Goal: Task Accomplishment & Management: Use online tool/utility

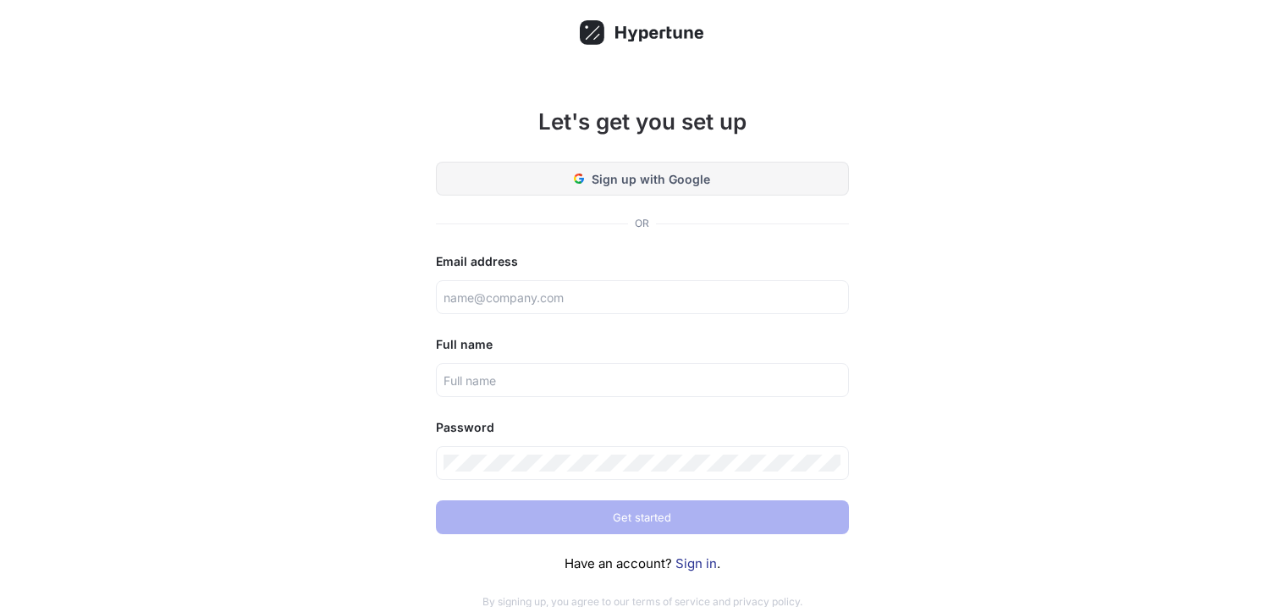
click at [619, 176] on span "Sign up with Google" at bounding box center [651, 179] width 118 height 18
click at [704, 568] on link "Sign in" at bounding box center [695, 563] width 41 height 16
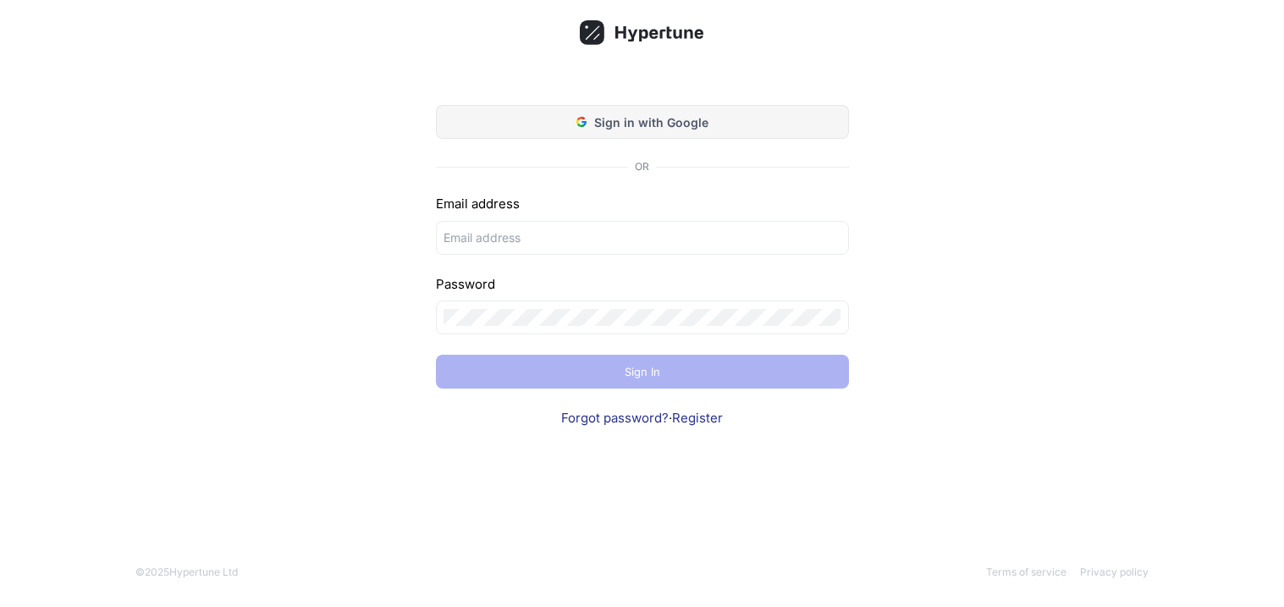
click at [632, 111] on button "Sign in with Google" at bounding box center [642, 122] width 413 height 34
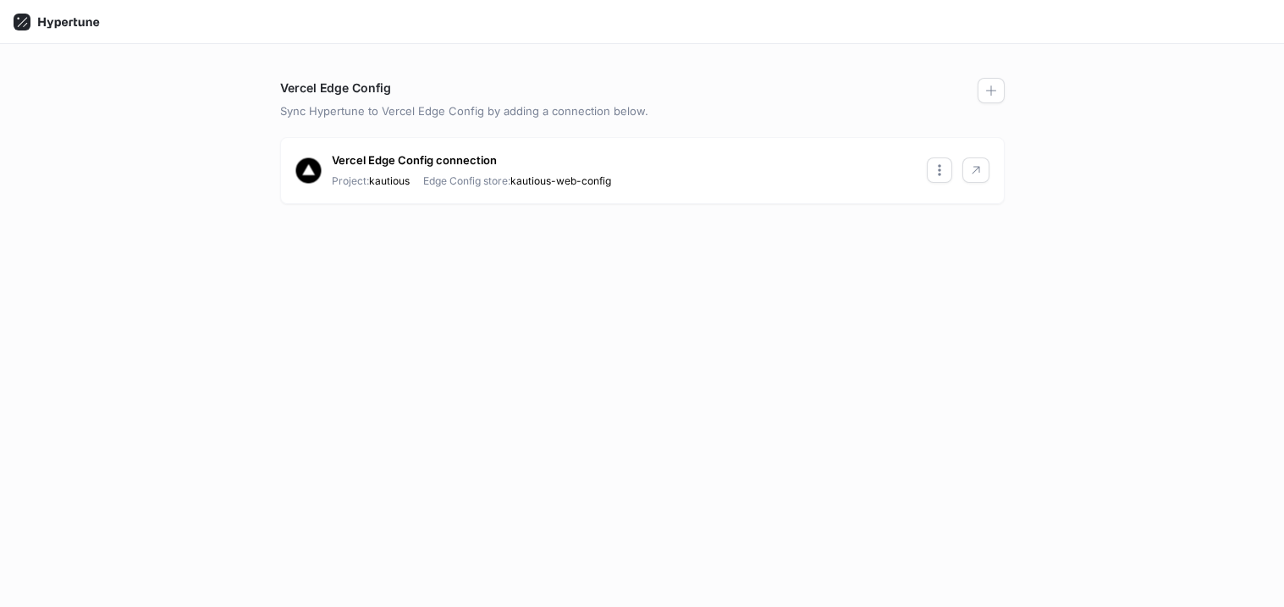
click at [58, 25] on icon at bounding box center [68, 22] width 61 height 11
click at [24, 23] on rect at bounding box center [22, 22] width 17 height 17
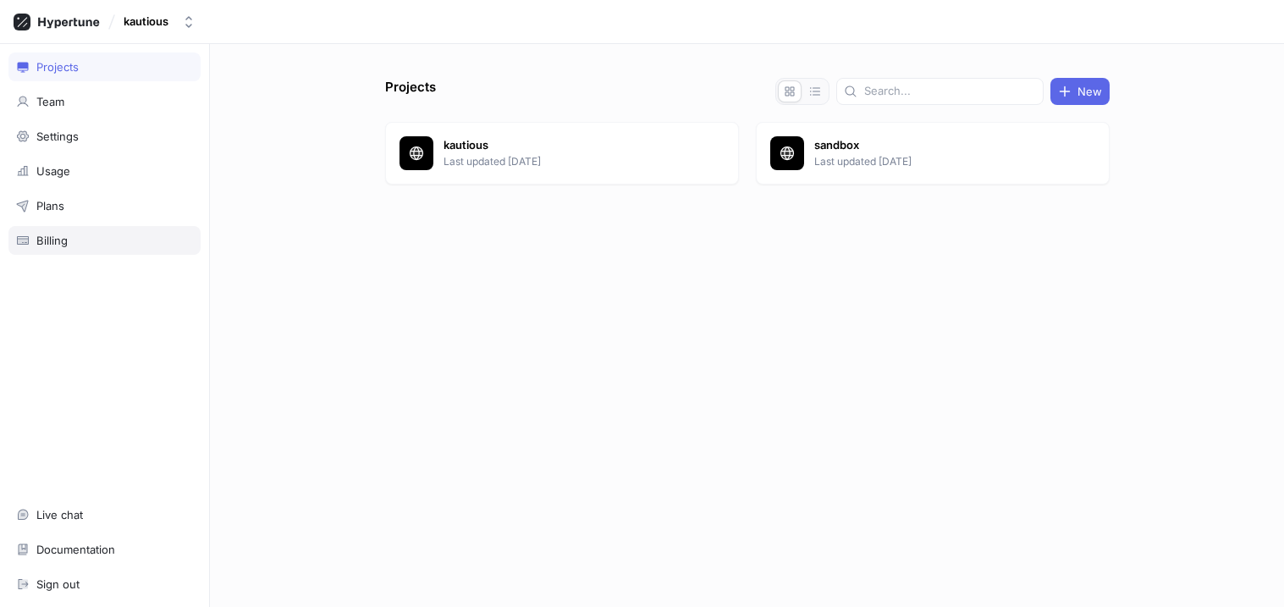
click at [65, 238] on div "Billing" at bounding box center [51, 241] width 31 height 14
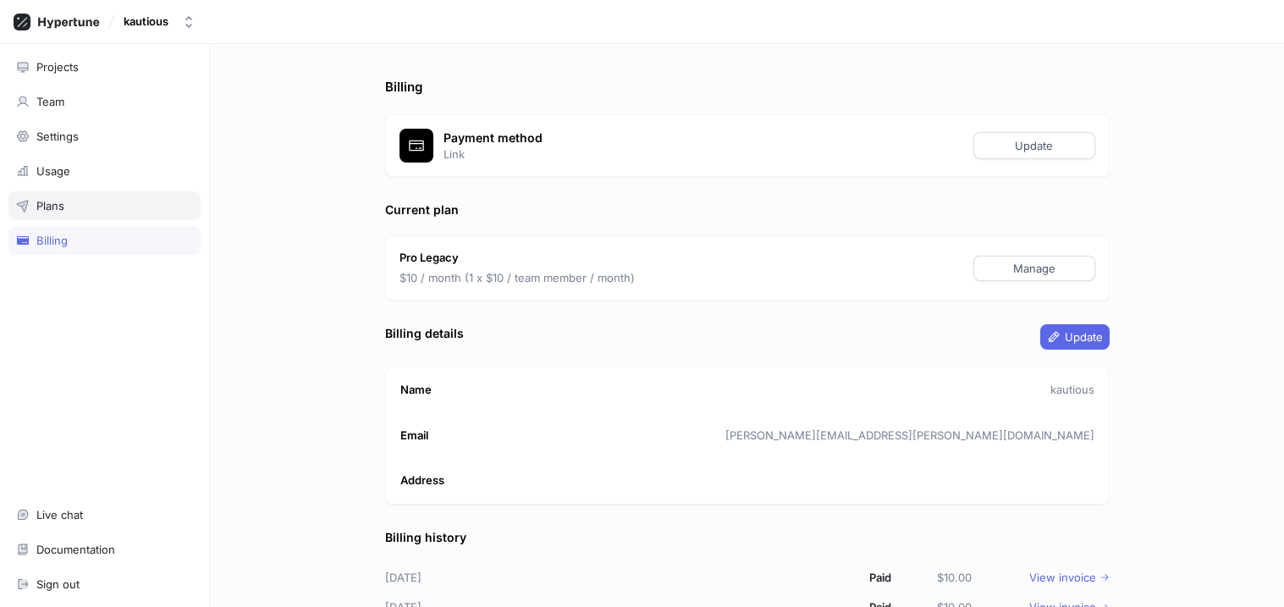
click at [72, 195] on div "Plans" at bounding box center [104, 205] width 192 height 29
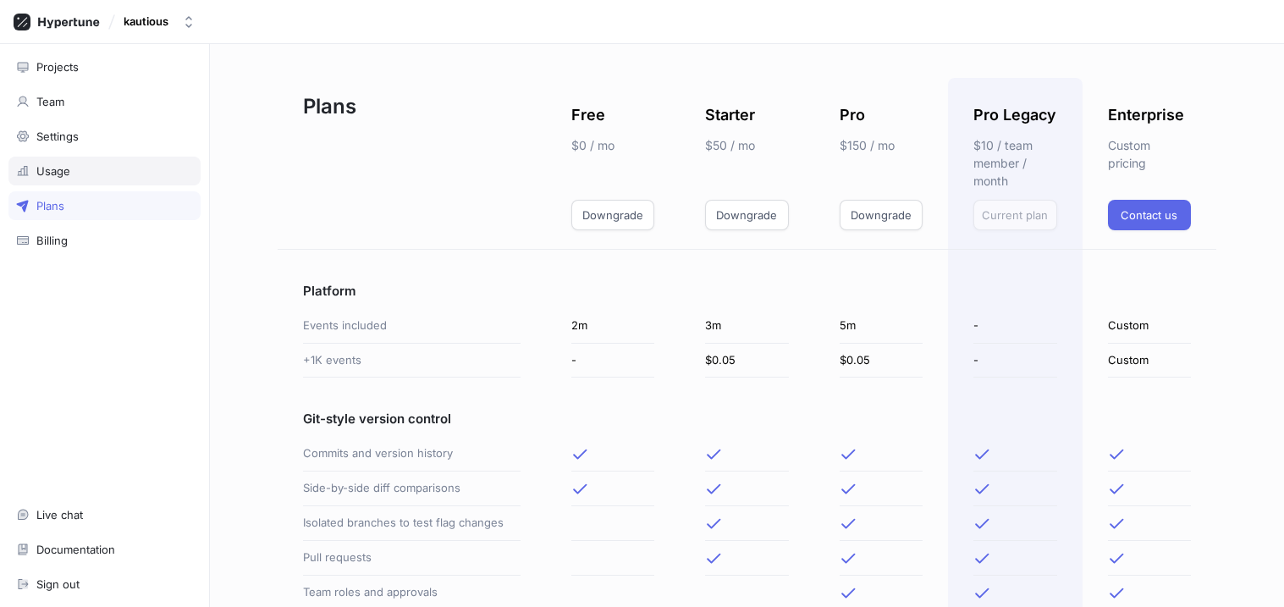
click at [43, 171] on div "Usage" at bounding box center [53, 171] width 34 height 14
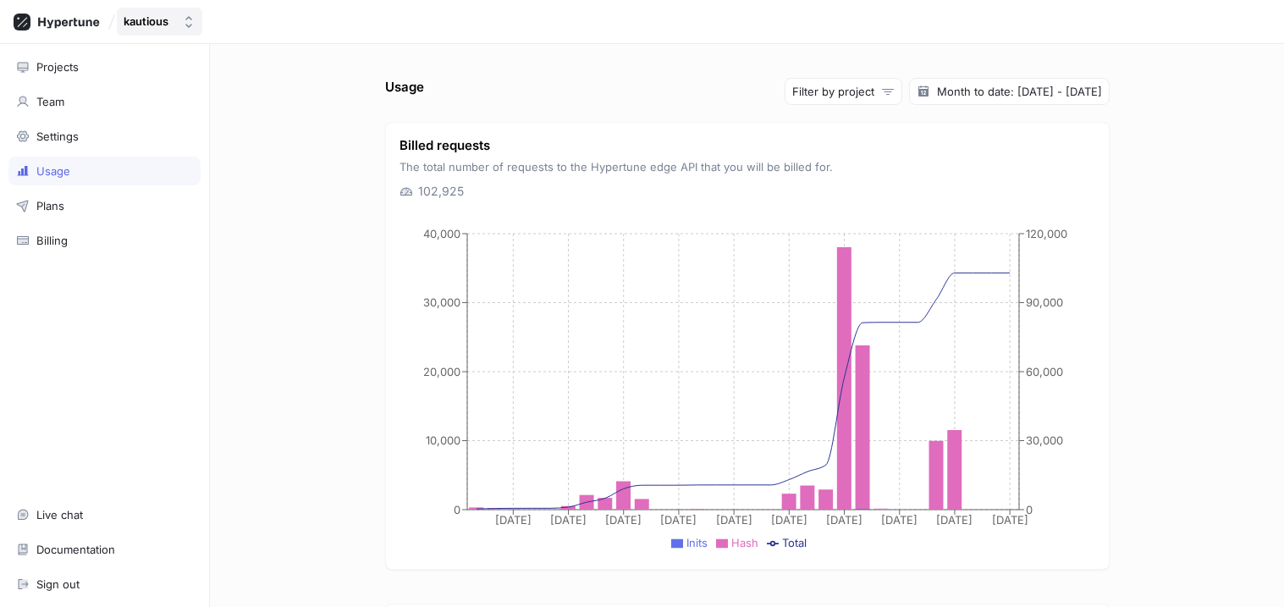
click at [194, 21] on icon "button" at bounding box center [189, 22] width 14 height 14
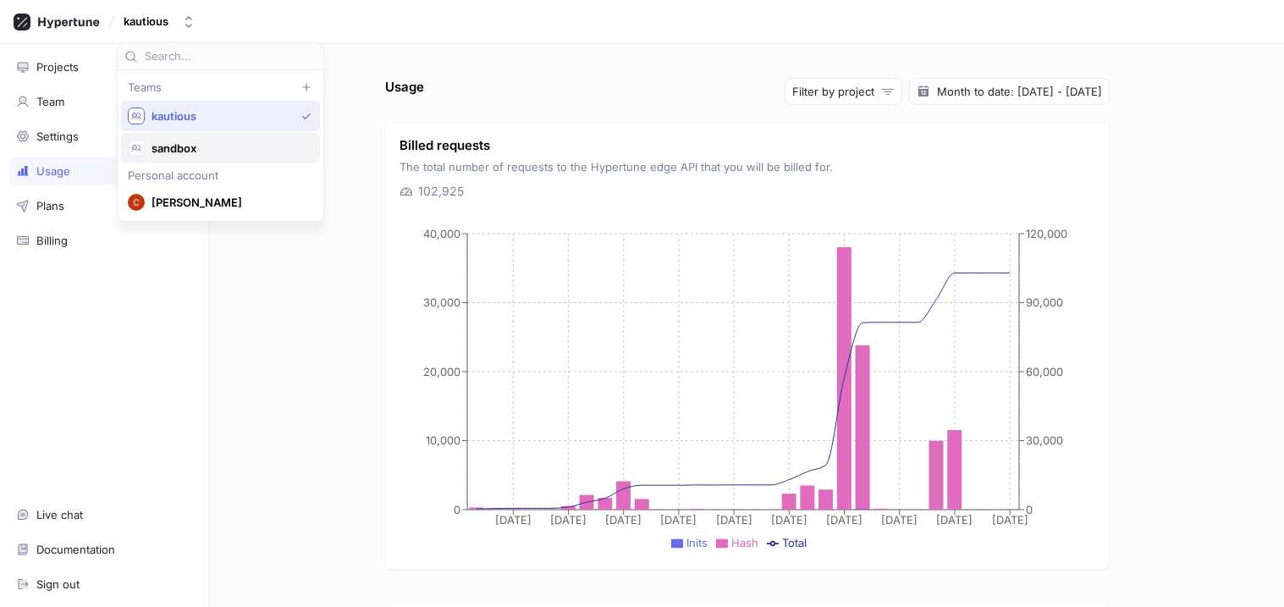
click at [185, 147] on span "sandbox" at bounding box center [227, 148] width 153 height 14
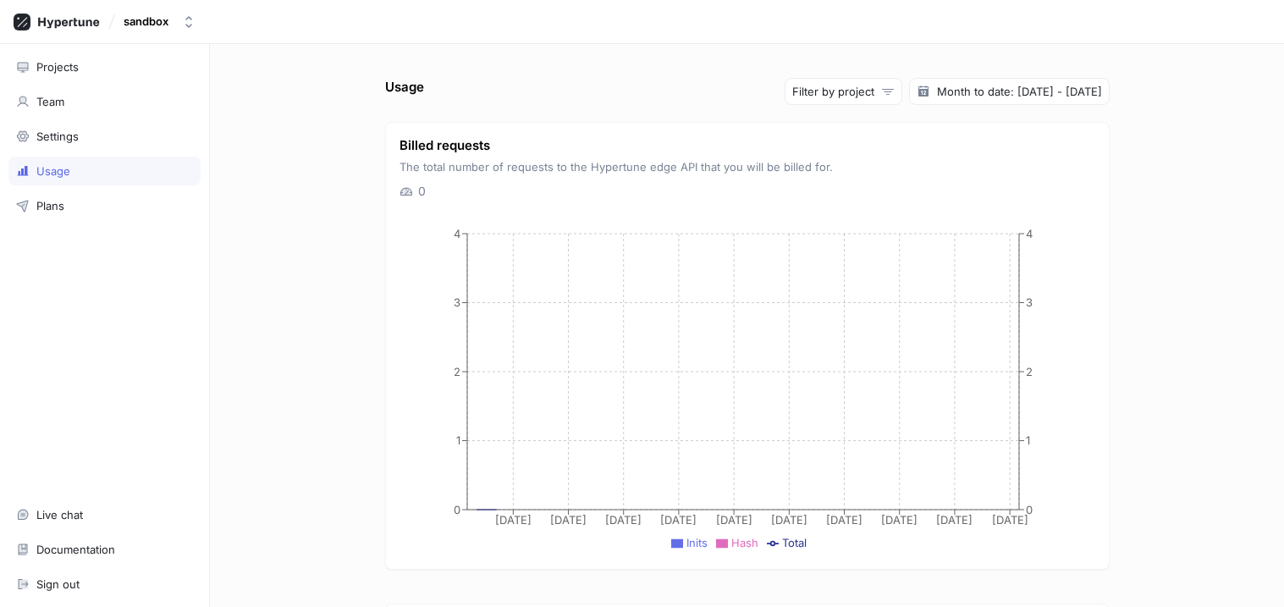
click at [56, 245] on div "Projects Team Settings Usage Plans Live chat Documentation Sign out" at bounding box center [105, 325] width 210 height 563
click at [36, 207] on div "Plans" at bounding box center [50, 206] width 28 height 14
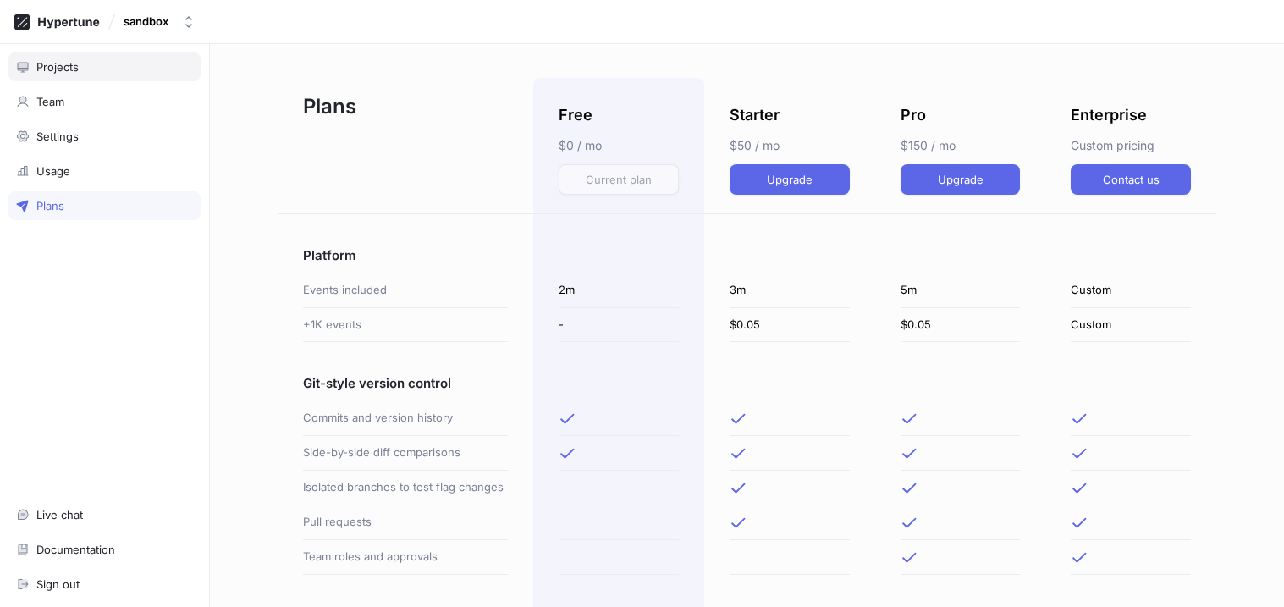
click at [67, 53] on div "Projects" at bounding box center [104, 66] width 192 height 29
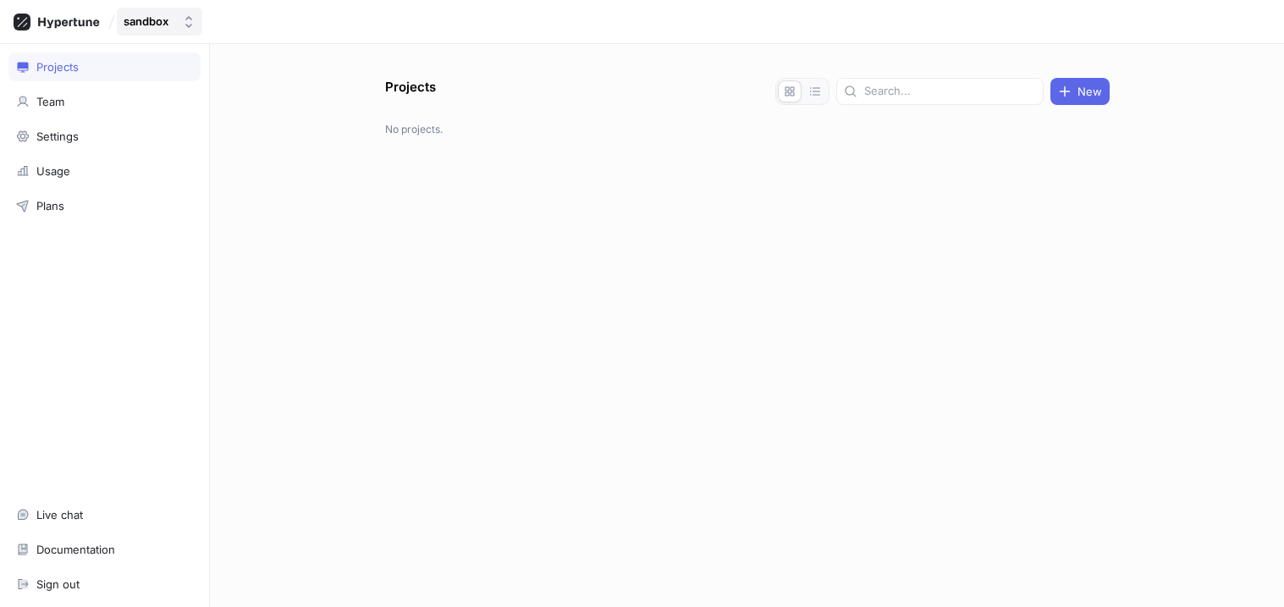
click at [183, 18] on icon "button" at bounding box center [189, 22] width 14 height 14
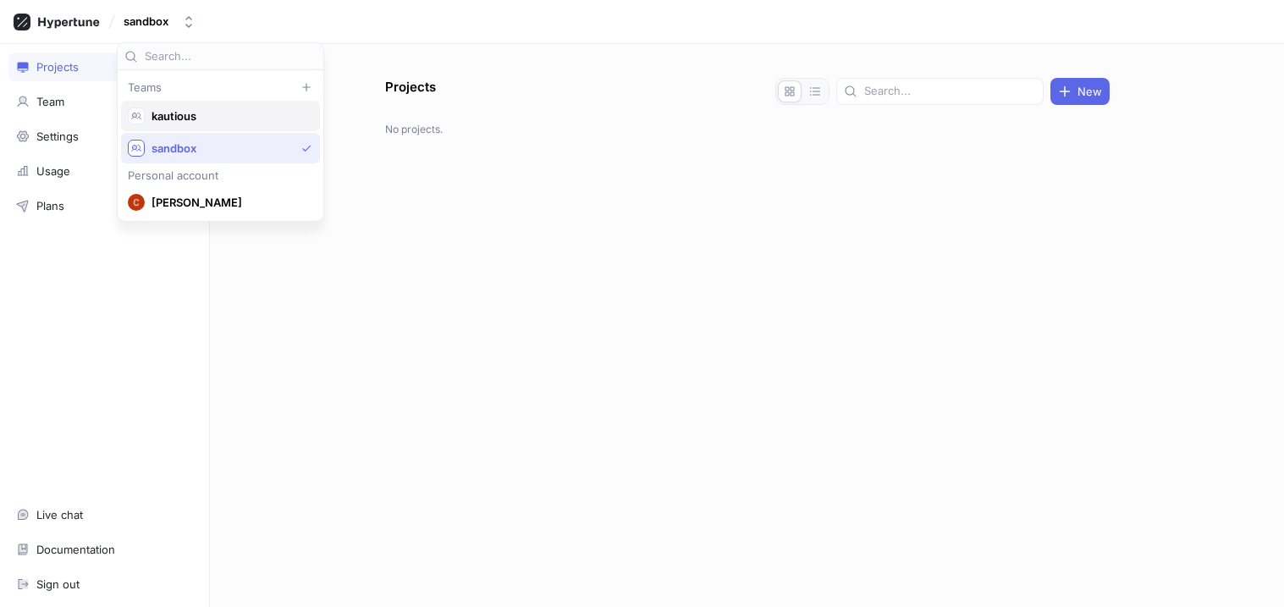
click at [205, 122] on span "kautious" at bounding box center [227, 116] width 153 height 14
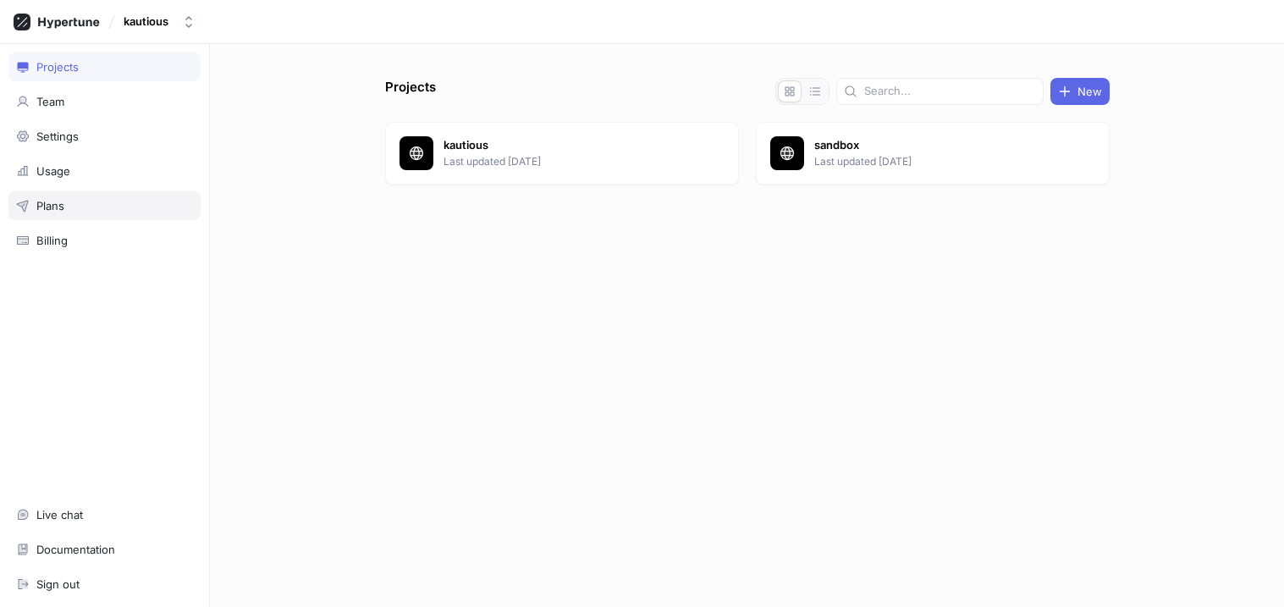
click at [63, 210] on div "Plans" at bounding box center [50, 206] width 28 height 14
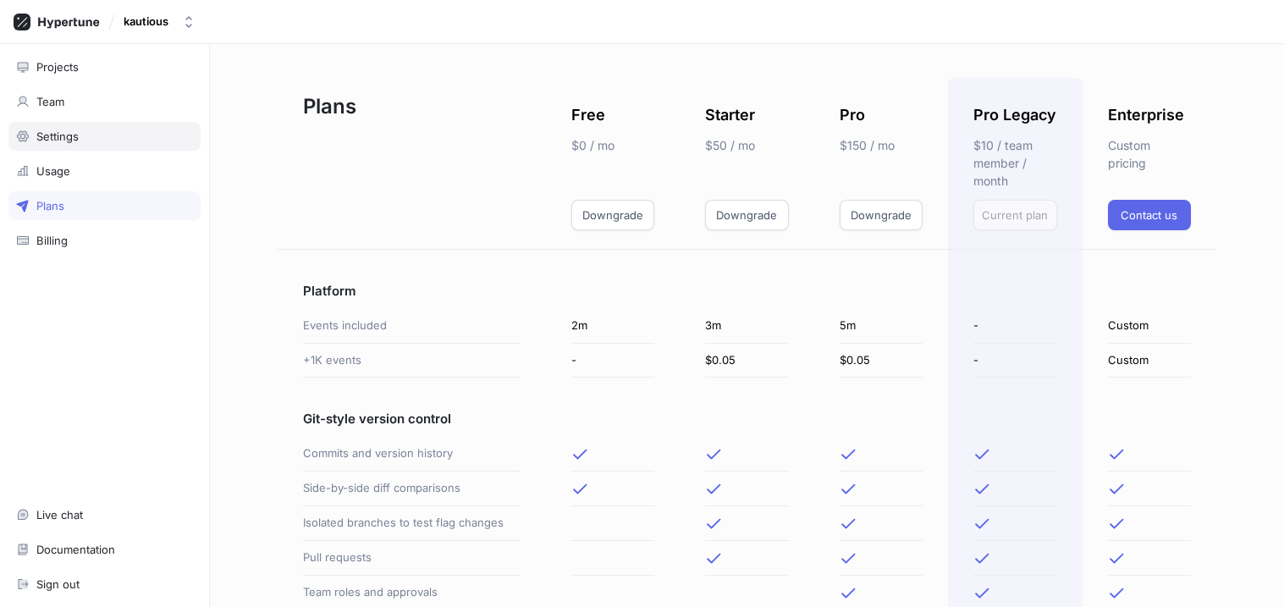
click at [67, 132] on div "Settings" at bounding box center [57, 136] width 42 height 14
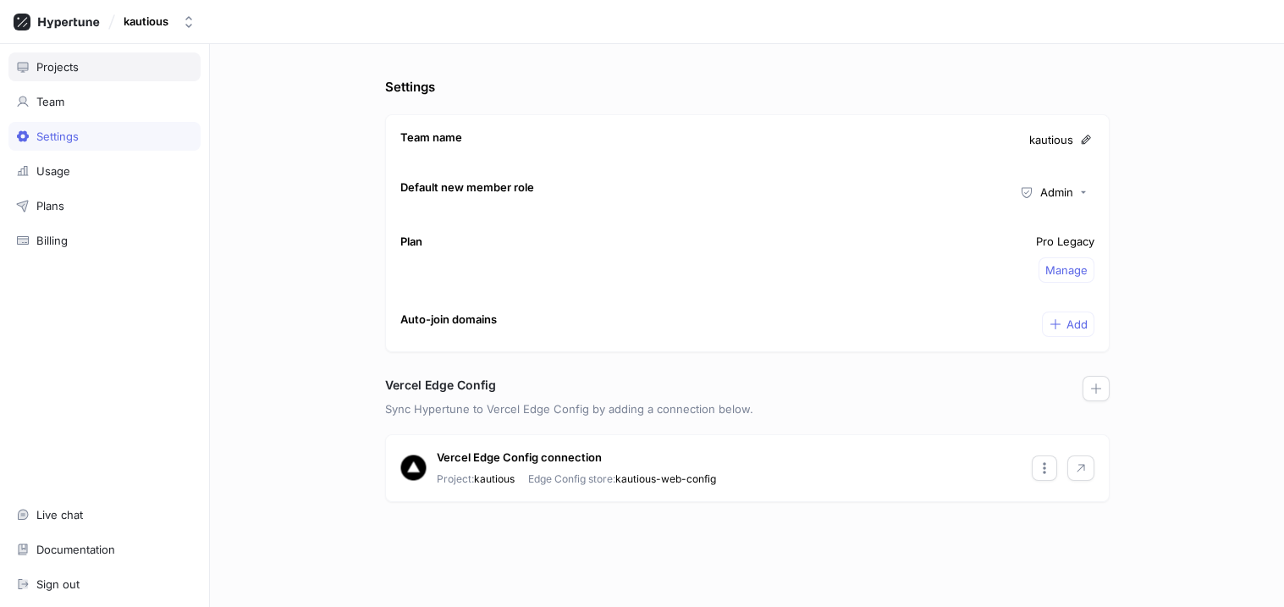
click at [69, 63] on div "Projects" at bounding box center [57, 67] width 42 height 14
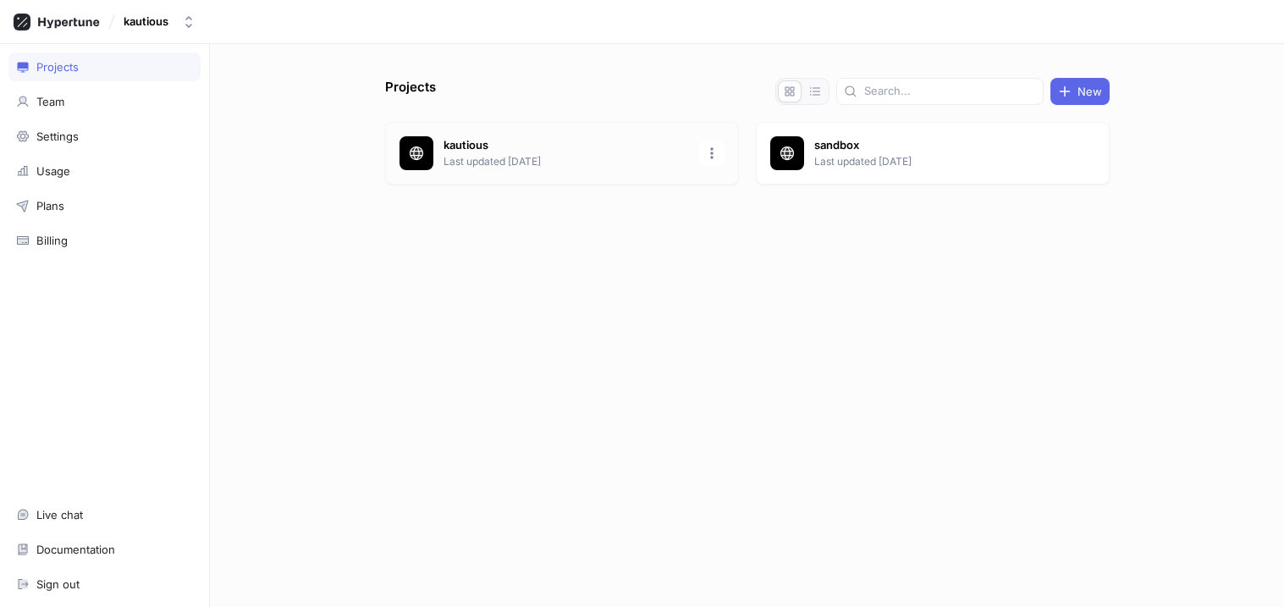
click at [540, 150] on p "kautious" at bounding box center [565, 145] width 245 height 17
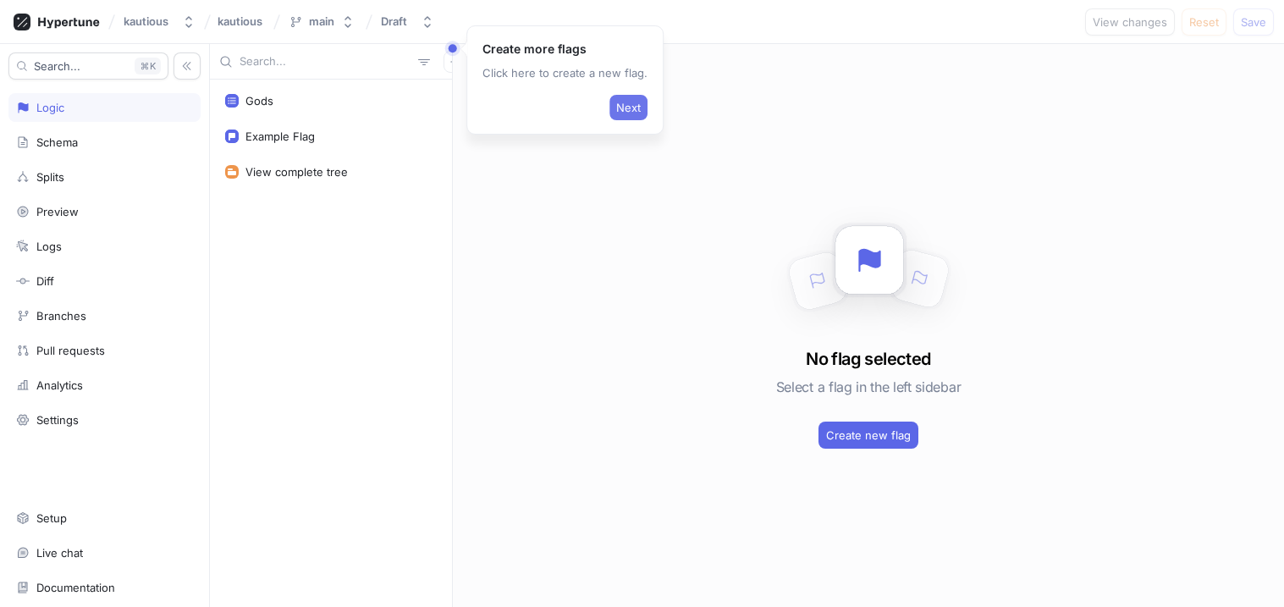
click at [632, 103] on span "Next" at bounding box center [628, 107] width 25 height 10
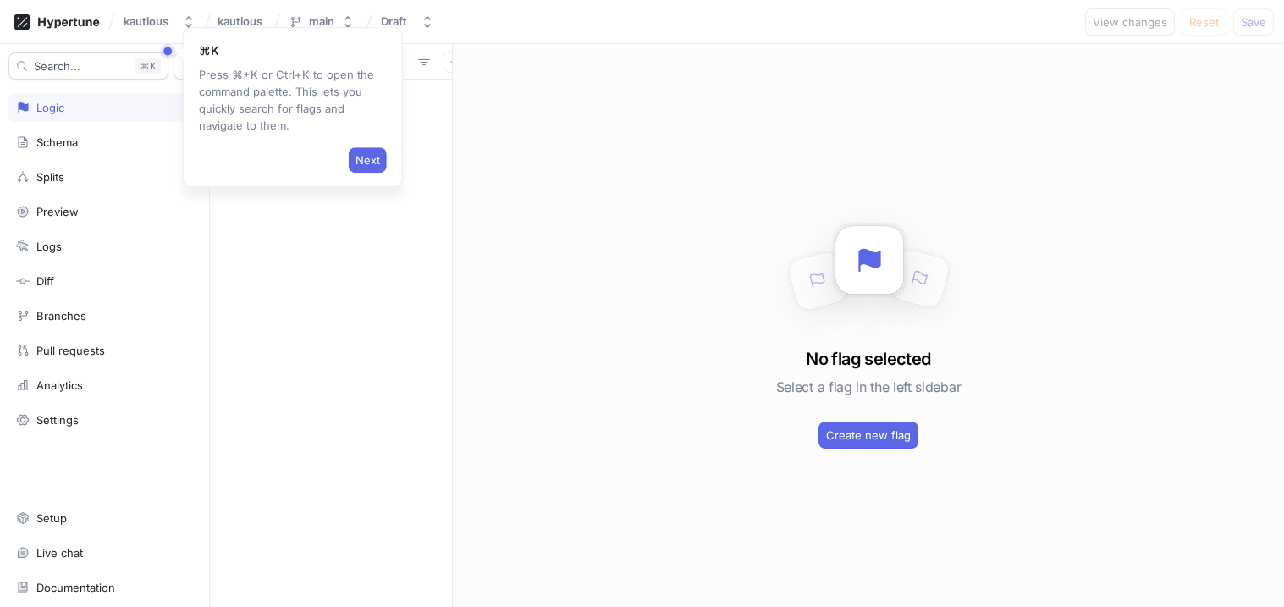
click at [365, 146] on div "Next" at bounding box center [293, 156] width 188 height 32
click at [365, 155] on span "Next" at bounding box center [367, 160] width 25 height 10
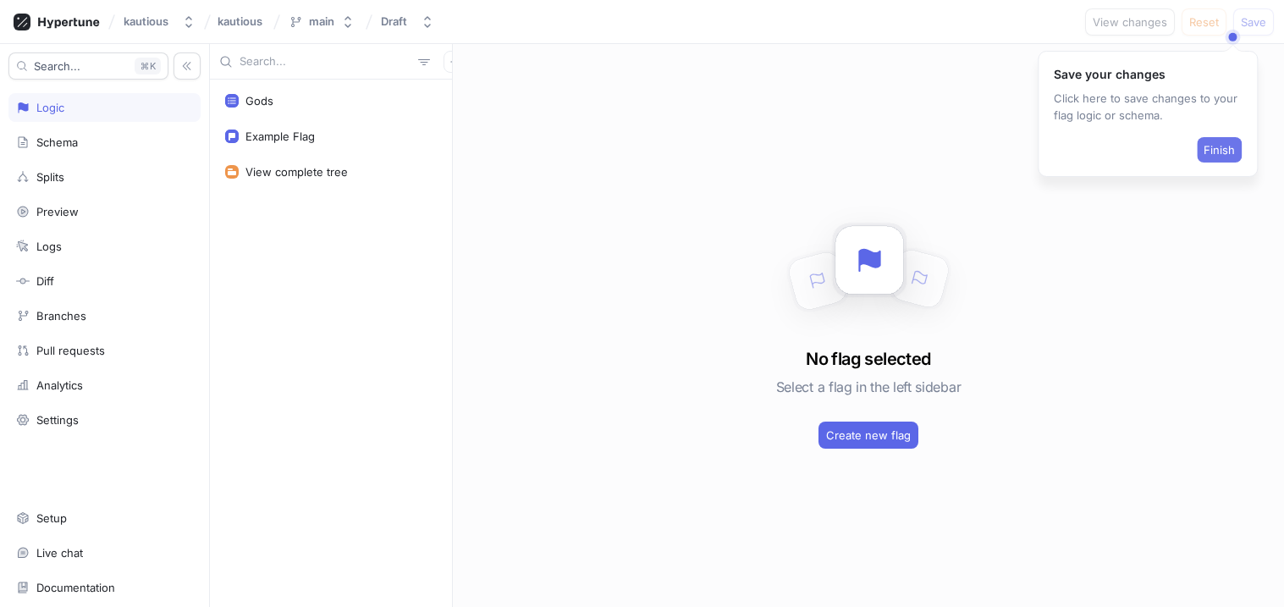
click at [1217, 147] on span "Finish" at bounding box center [1218, 150] width 31 height 10
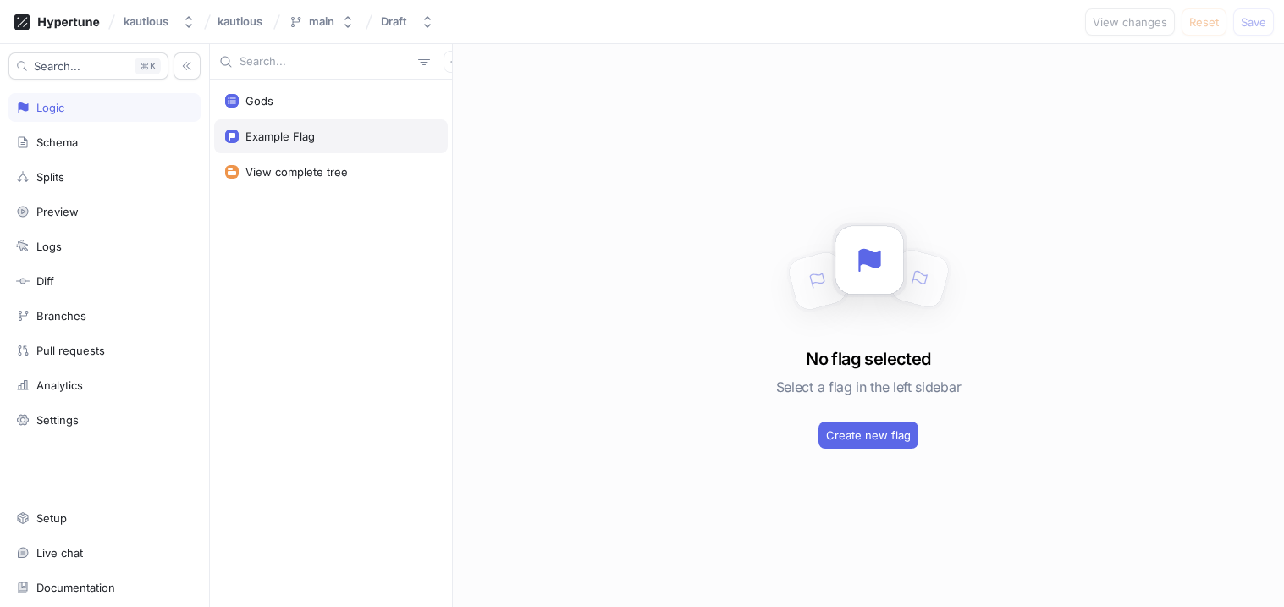
click at [283, 127] on div "Example Flag" at bounding box center [331, 136] width 234 height 34
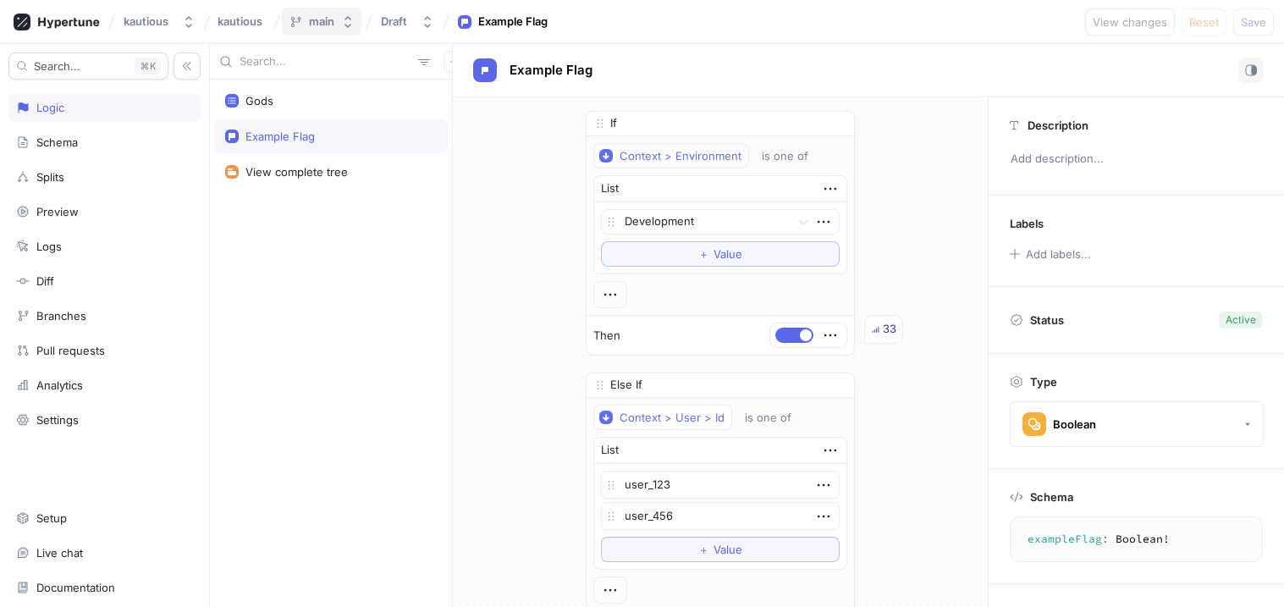
click at [350, 20] on icon "button" at bounding box center [348, 22] width 14 height 14
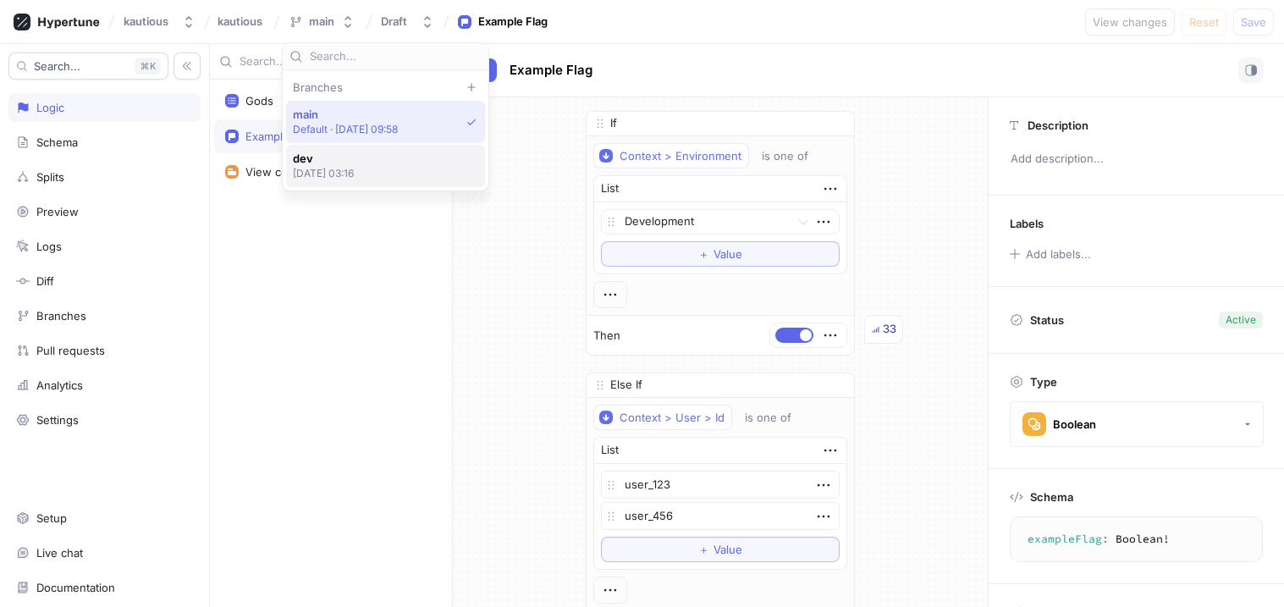
click at [339, 158] on span "dev" at bounding box center [324, 158] width 62 height 14
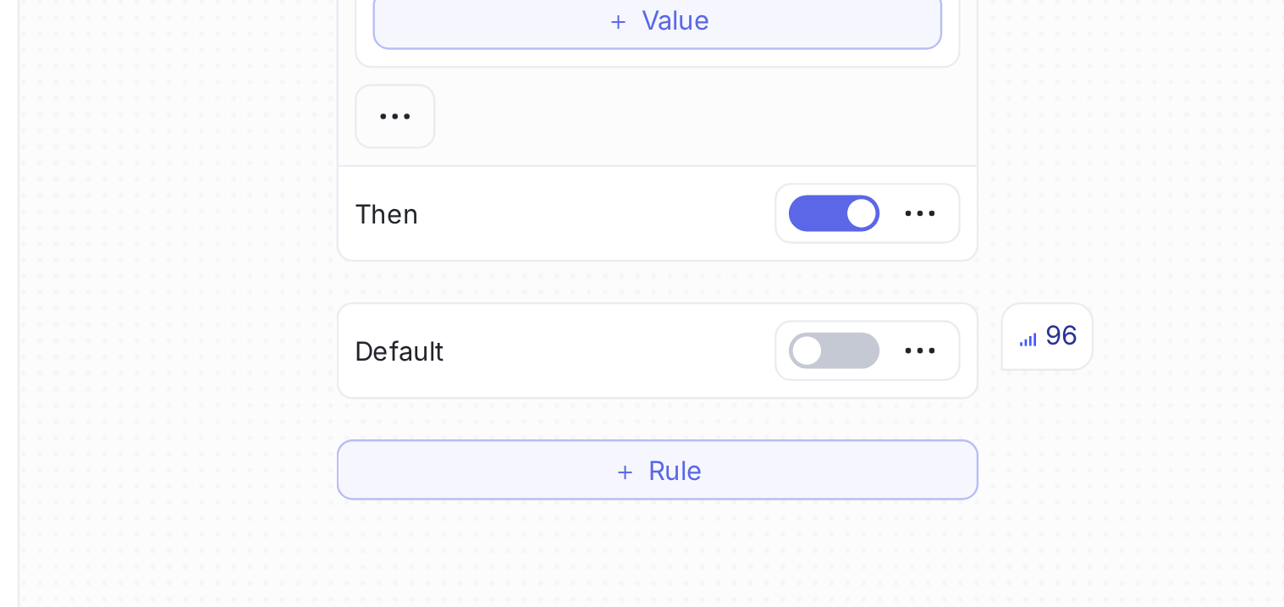
scroll to position [300, 0]
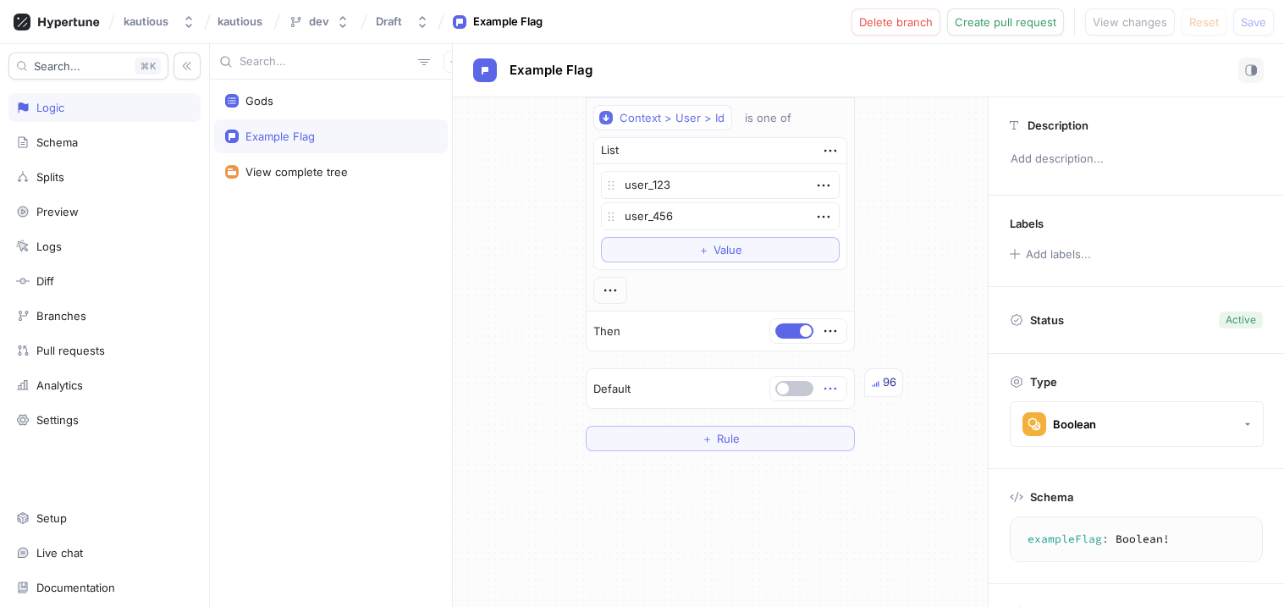
click at [827, 385] on icon "button" at bounding box center [830, 388] width 19 height 19
click at [451, 228] on div "Gods Example Flag View complete tree Example Flag If Context > Environment is o…" at bounding box center [747, 325] width 1074 height 563
click at [279, 107] on div "Gods" at bounding box center [331, 101] width 234 height 34
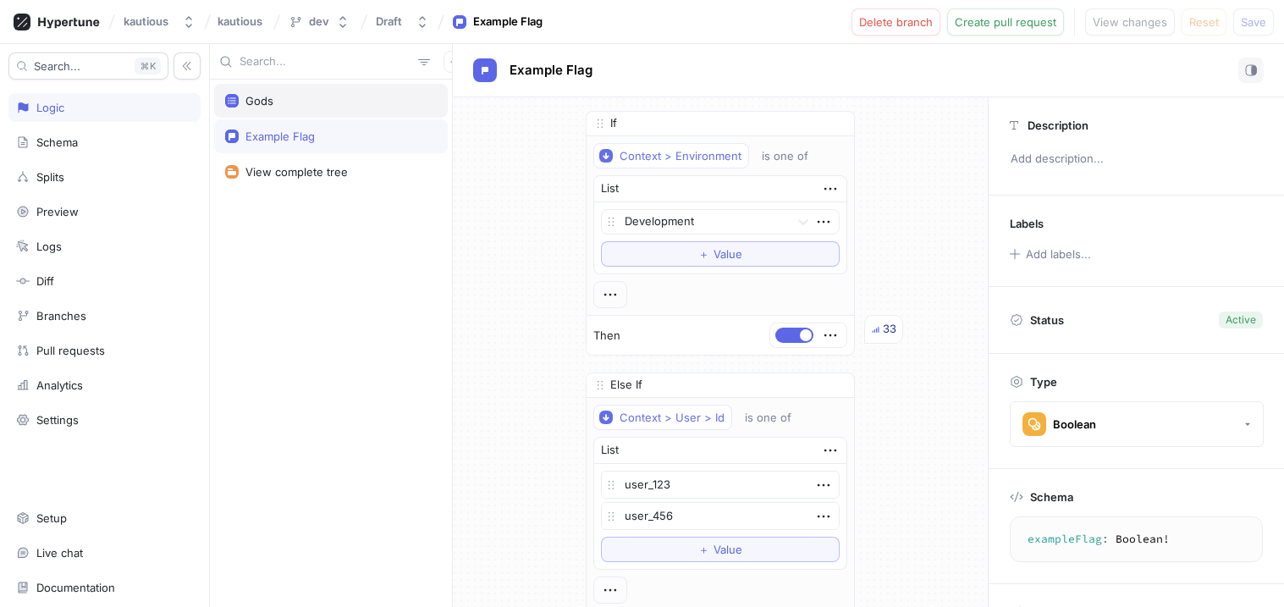
type textarea "x"
type textarea "gods: [String!]!"
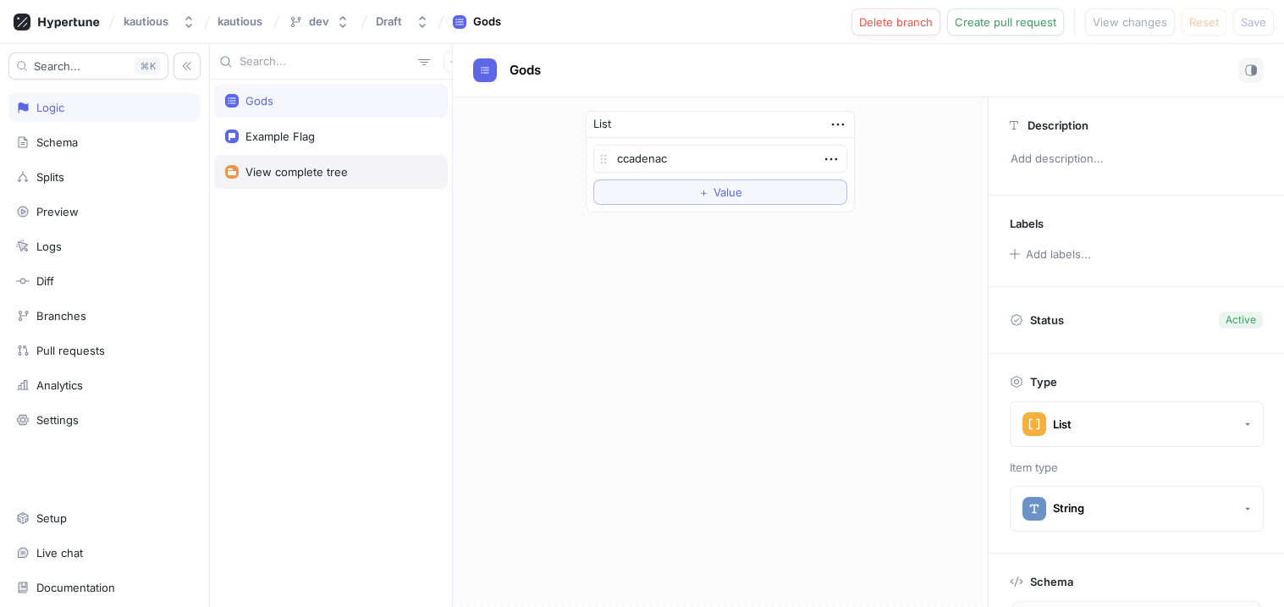
click at [318, 174] on div "View complete tree" at bounding box center [296, 172] width 102 height 14
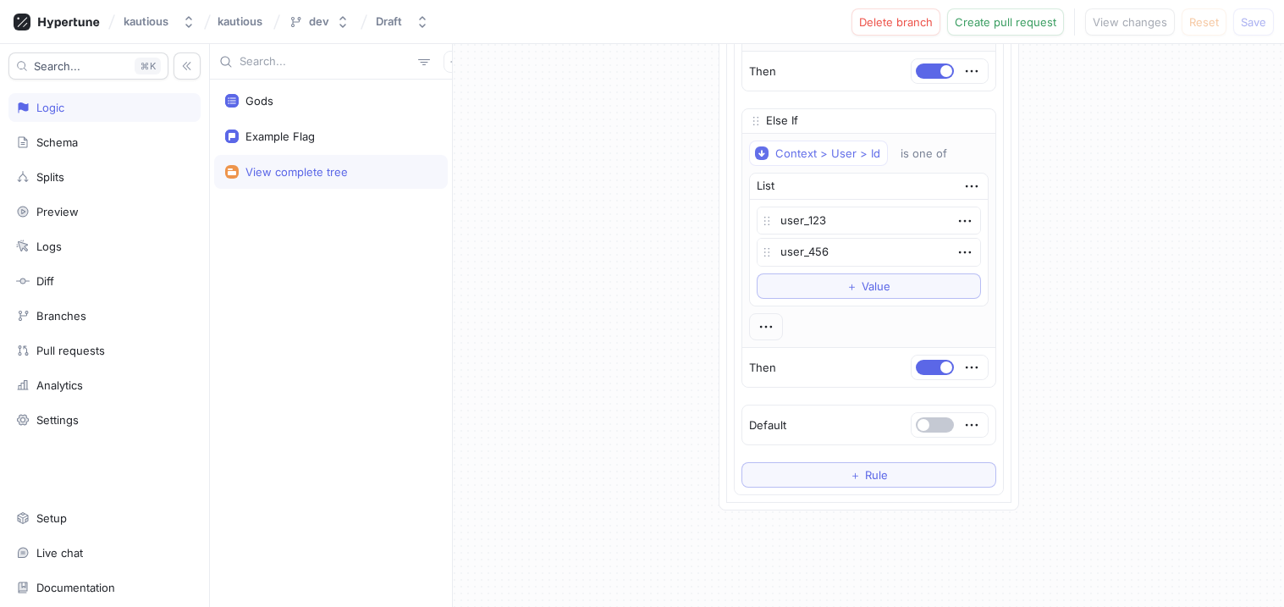
scroll to position [661, 0]
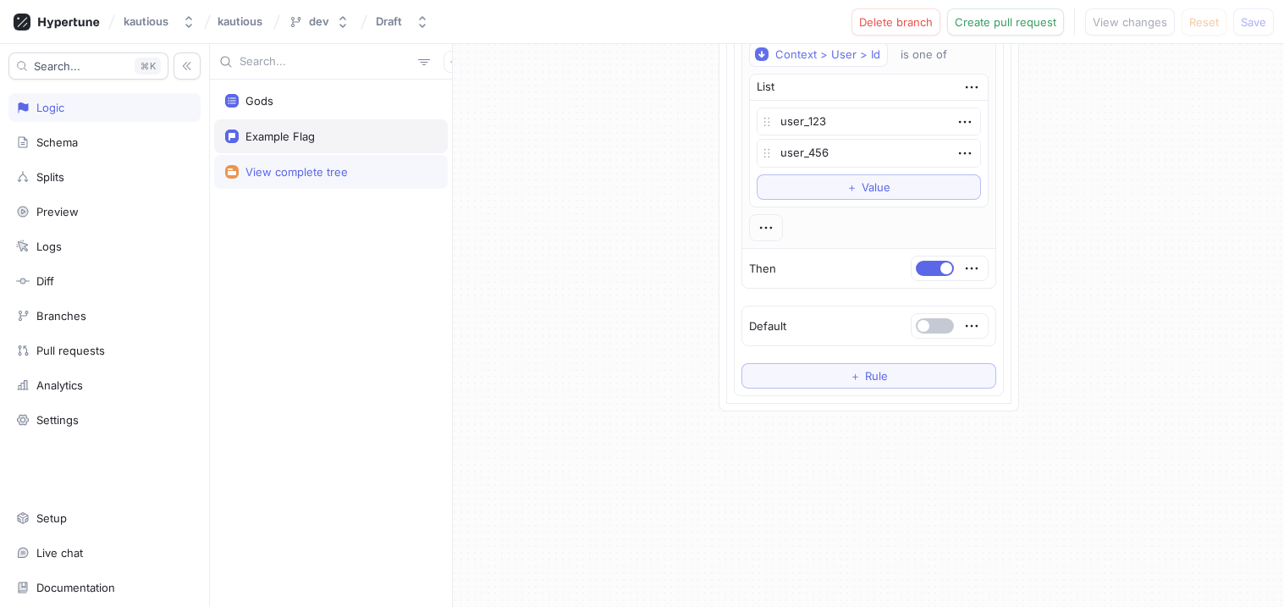
click at [275, 133] on div "Example Flag" at bounding box center [279, 136] width 69 height 14
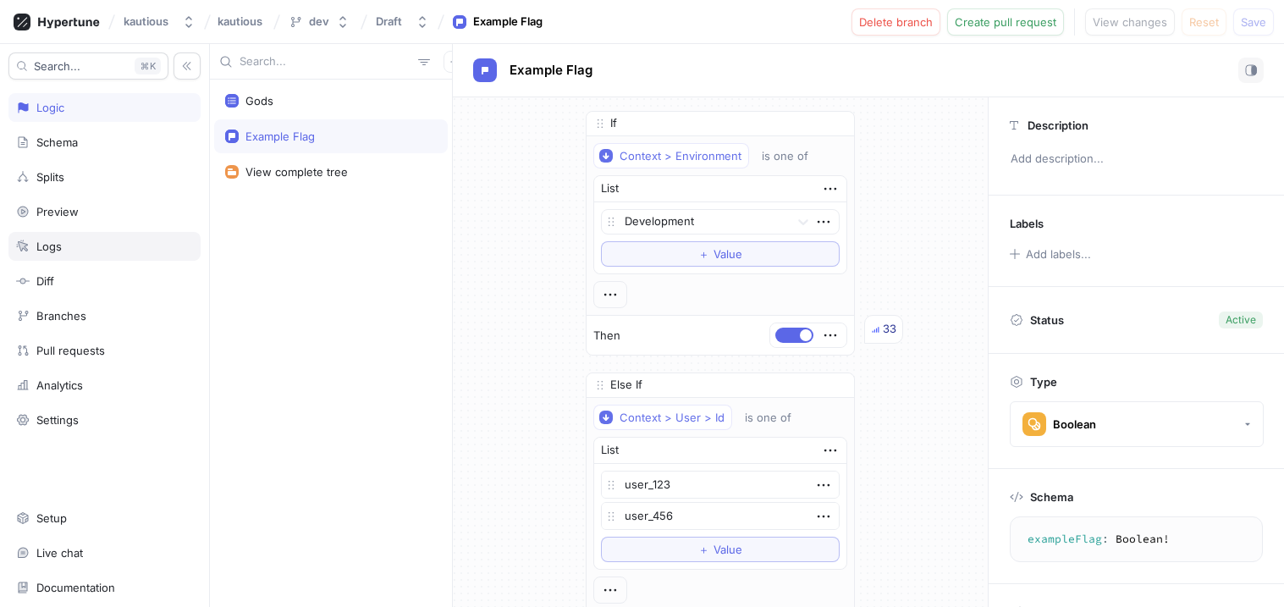
click at [75, 245] on div "Logs" at bounding box center [104, 246] width 177 height 14
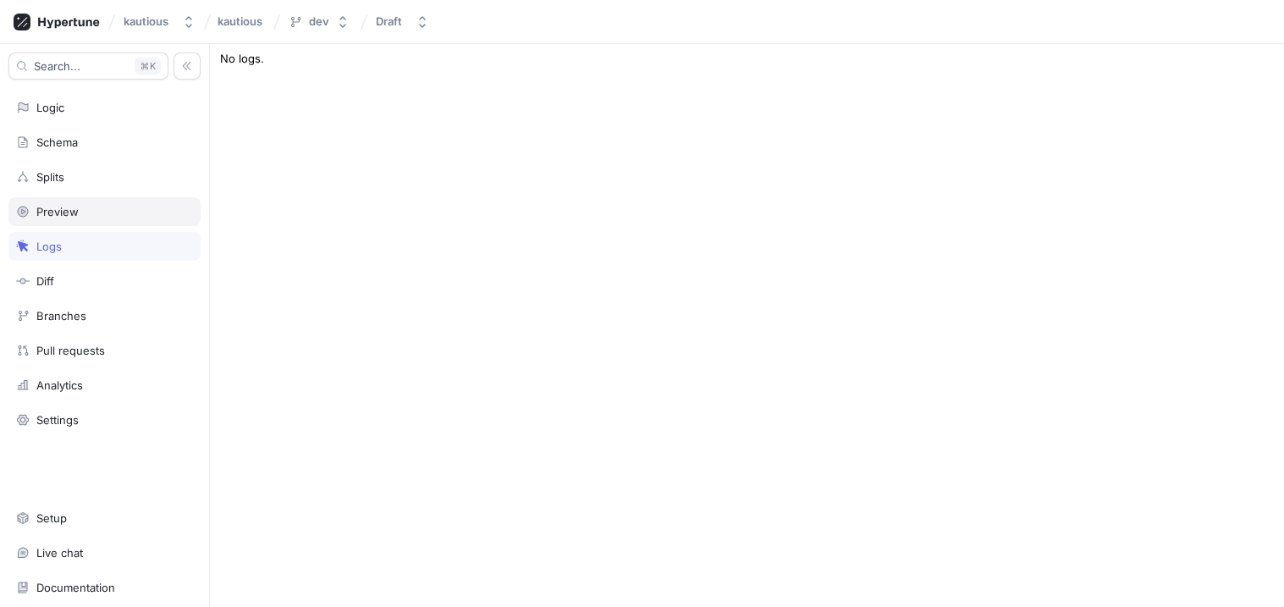
click at [70, 210] on div "Preview" at bounding box center [57, 212] width 42 height 14
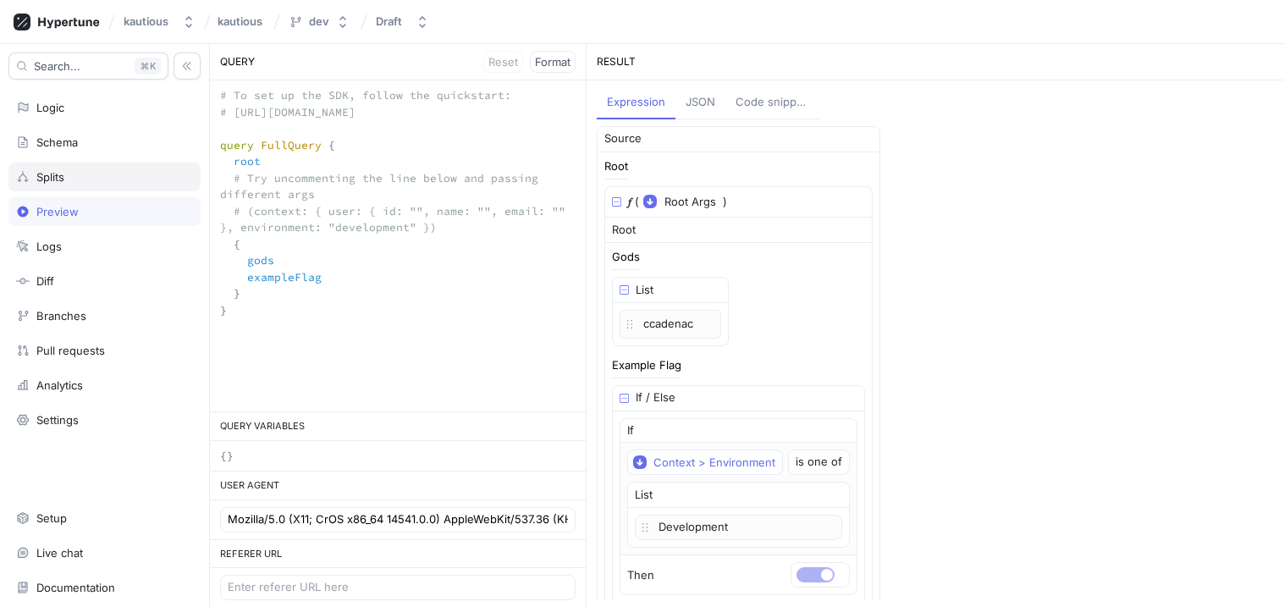
click at [114, 184] on div "Splits" at bounding box center [104, 176] width 192 height 29
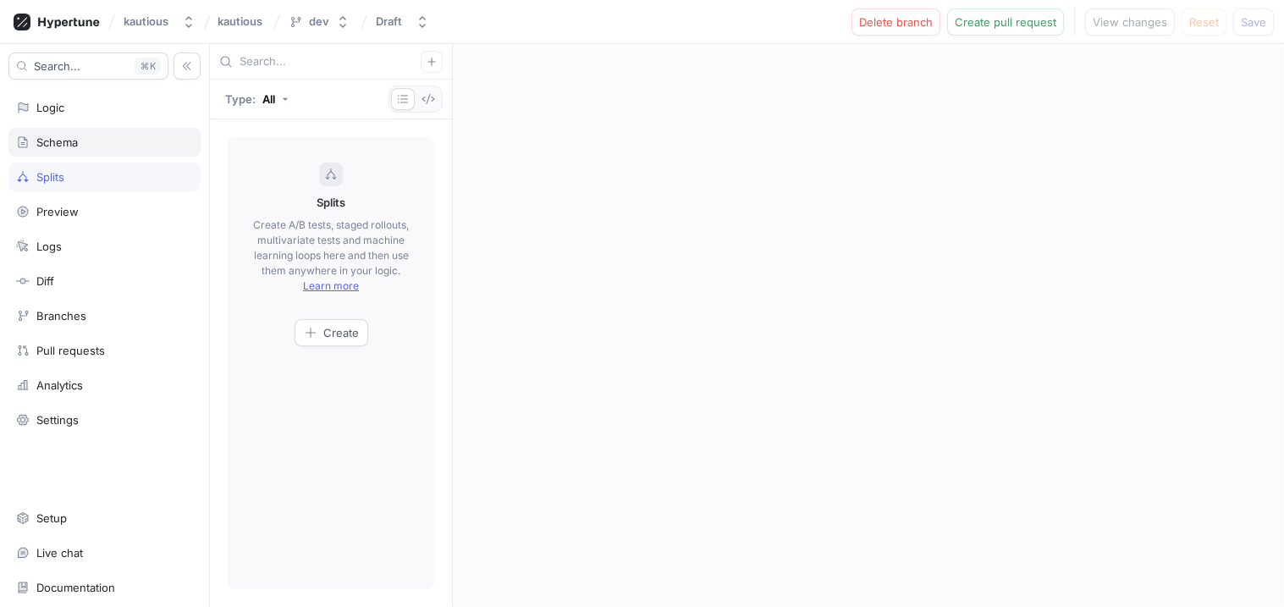
click at [115, 141] on div "Schema" at bounding box center [104, 142] width 177 height 14
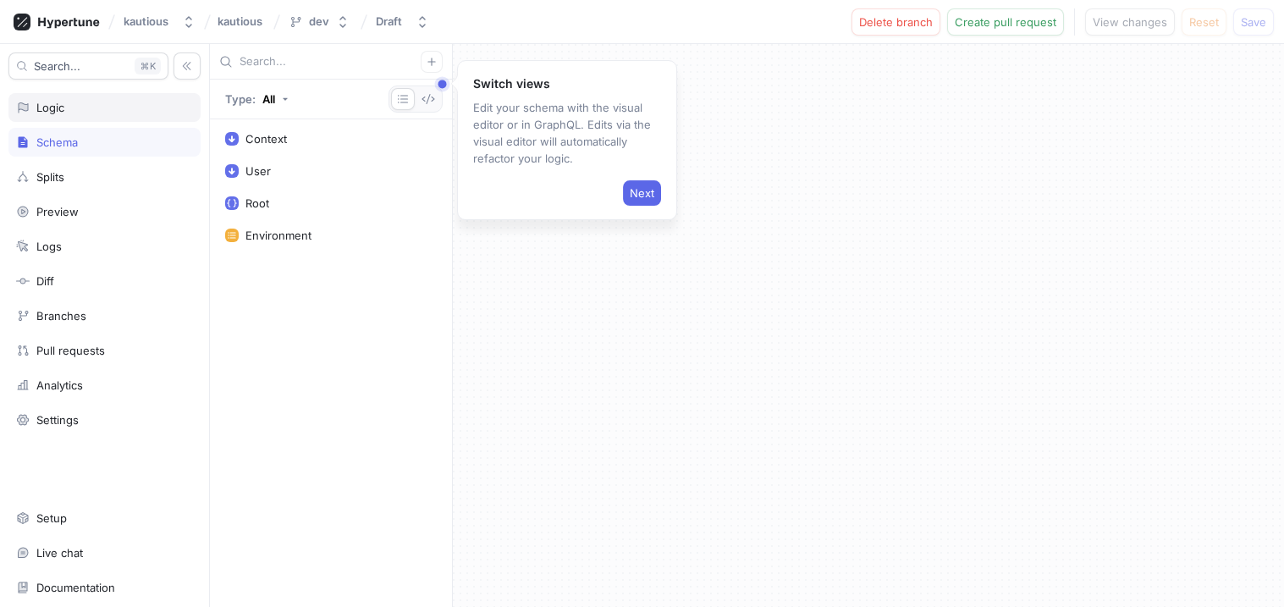
click at [87, 115] on div "Logic" at bounding box center [104, 107] width 192 height 29
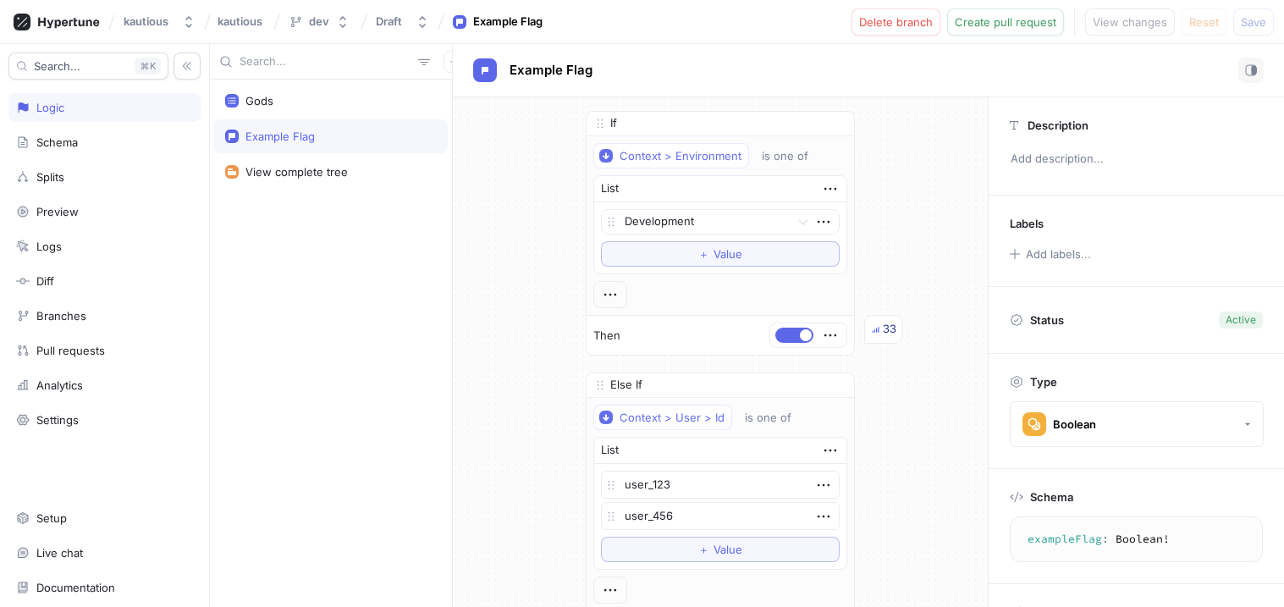
type textarea "x"
click at [818, 216] on icon "button" at bounding box center [823, 221] width 19 height 19
click at [878, 199] on div "If Context > Environment is one of List Development To pick up a draggable item…" at bounding box center [720, 430] width 535 height 667
click at [801, 227] on icon at bounding box center [803, 221] width 17 height 17
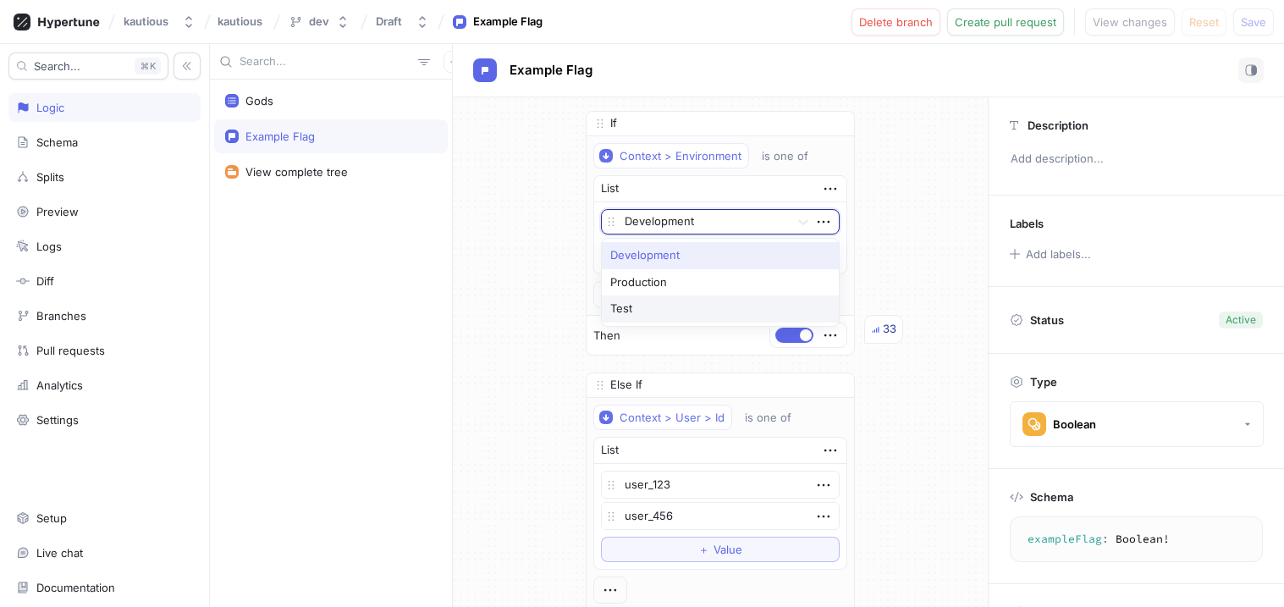
click at [460, 325] on div "If Context > Environment is one of List 3 results available. Use Up and Down to…" at bounding box center [720, 430] width 535 height 667
